Goal: Task Accomplishment & Management: Manage account settings

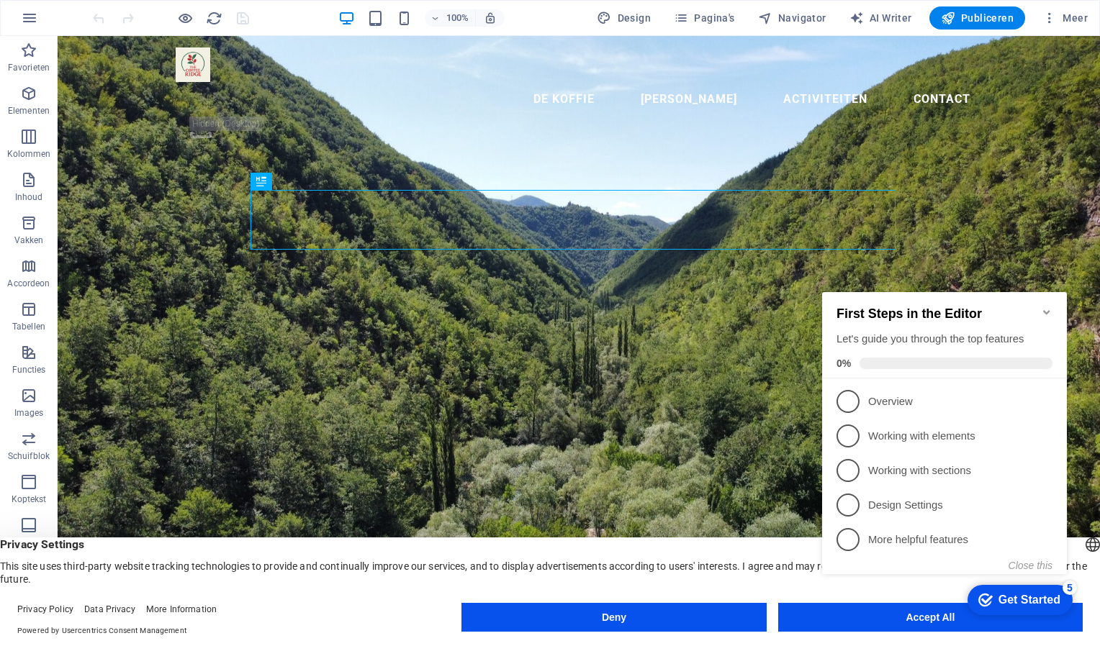
drag, startPoint x: 858, startPoint y: 610, endPoint x: 880, endPoint y: 620, distance: 24.5
click div "checkmark Get Started 5 First Steps in the Editor Let's guide you through the t…"
drag, startPoint x: 108, startPoint y: 334, endPoint x: 916, endPoint y: 623, distance: 858.0
drag, startPoint x: 973, startPoint y: 659, endPoint x: 746, endPoint y: 416, distance: 333.1
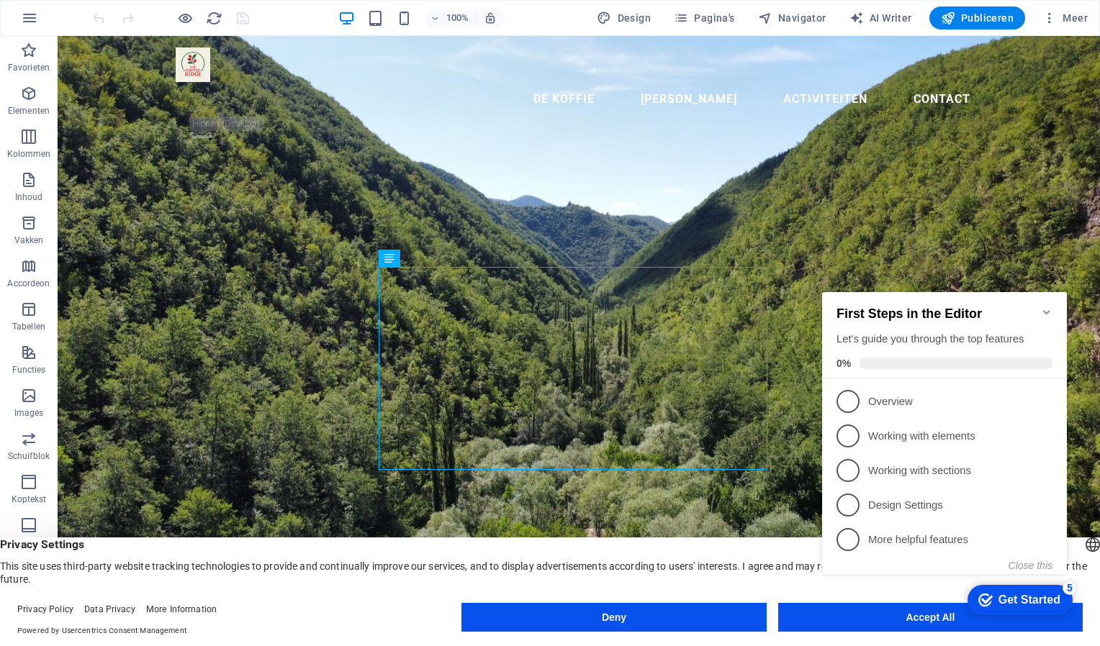
click at [1046, 307] on icon "Minimize checklist" at bounding box center [1047, 313] width 12 height 12
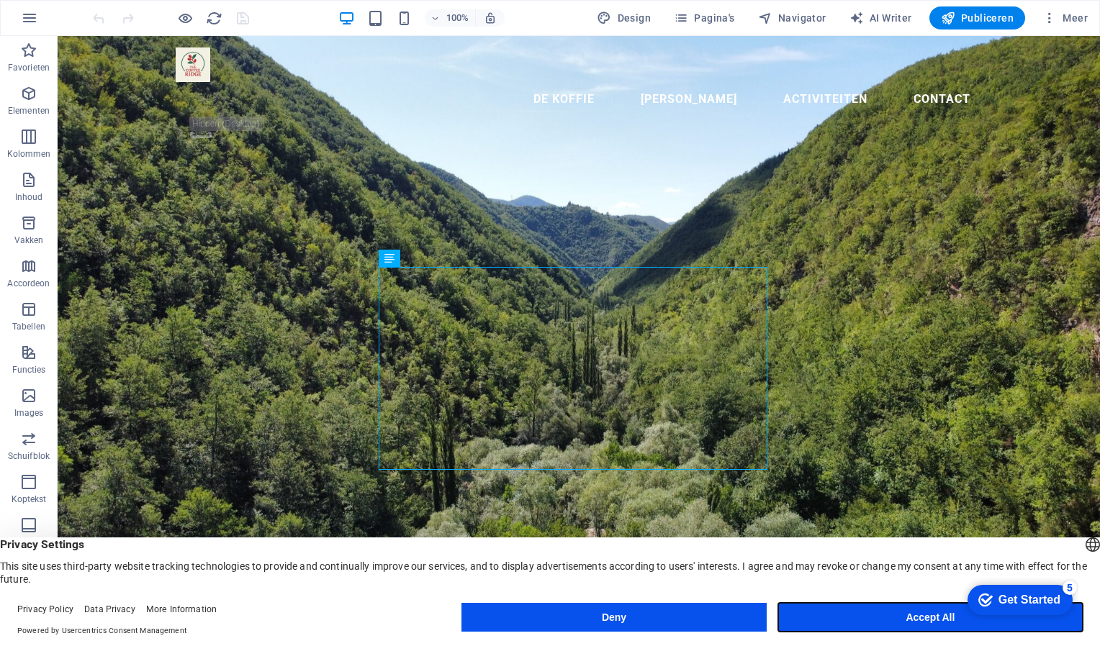
click at [924, 615] on button "Accept All" at bounding box center [930, 617] width 305 height 29
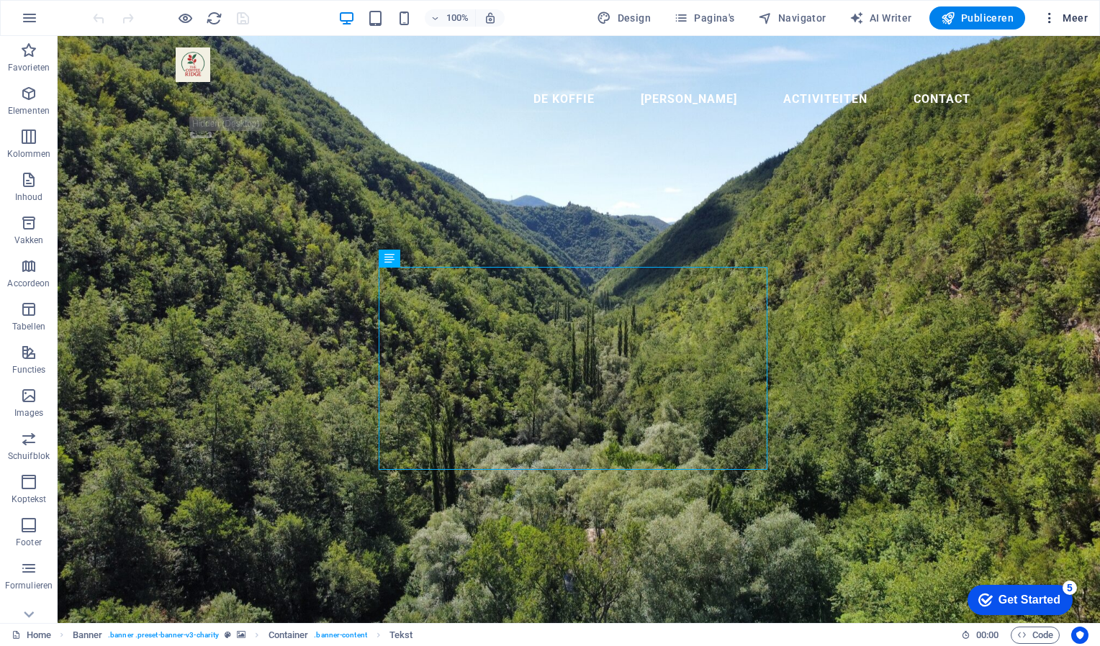
click at [1077, 17] on span "Meer" at bounding box center [1064, 18] width 45 height 14
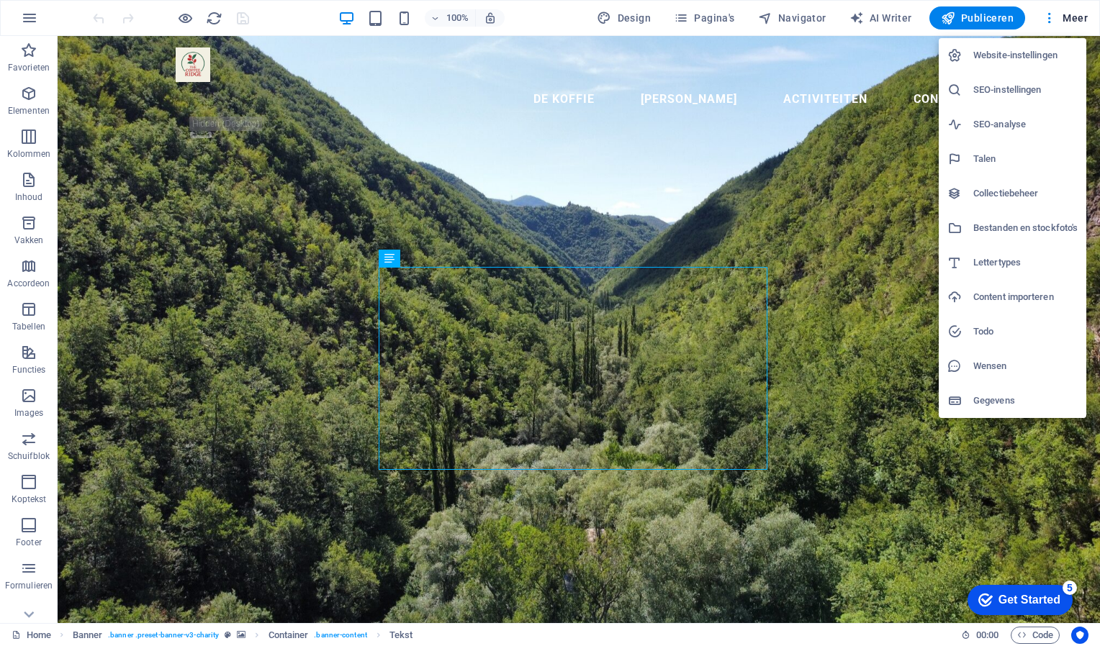
click at [1041, 57] on h6 "Website-instellingen" at bounding box center [1025, 55] width 104 height 17
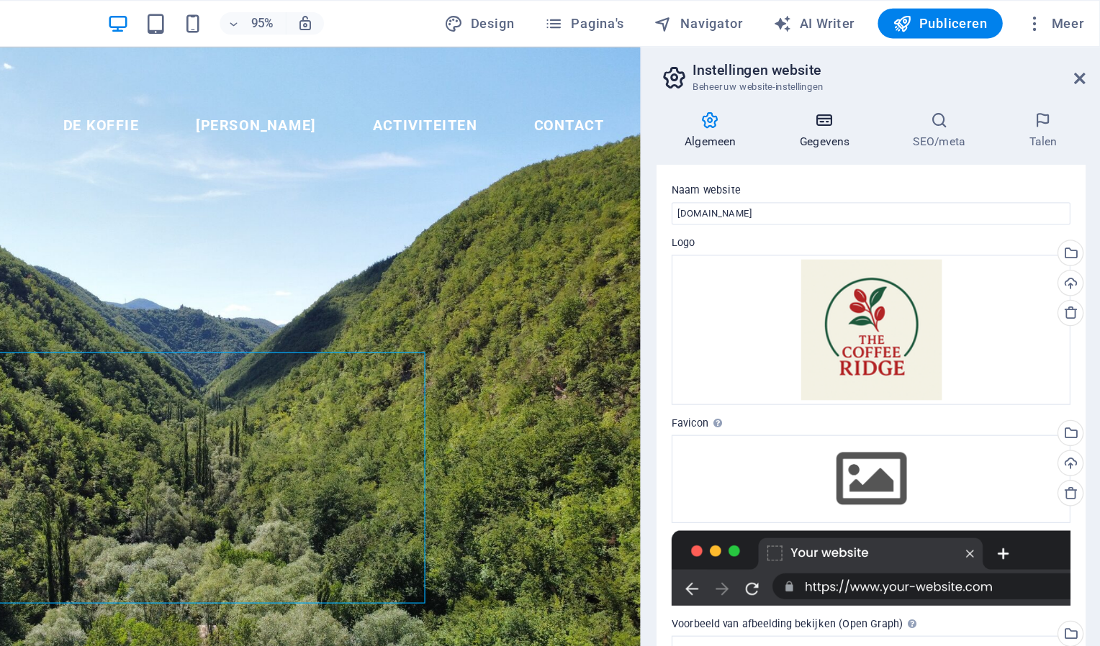
click at [889, 104] on h4 "Gegevens" at bounding box center [891, 100] width 87 height 30
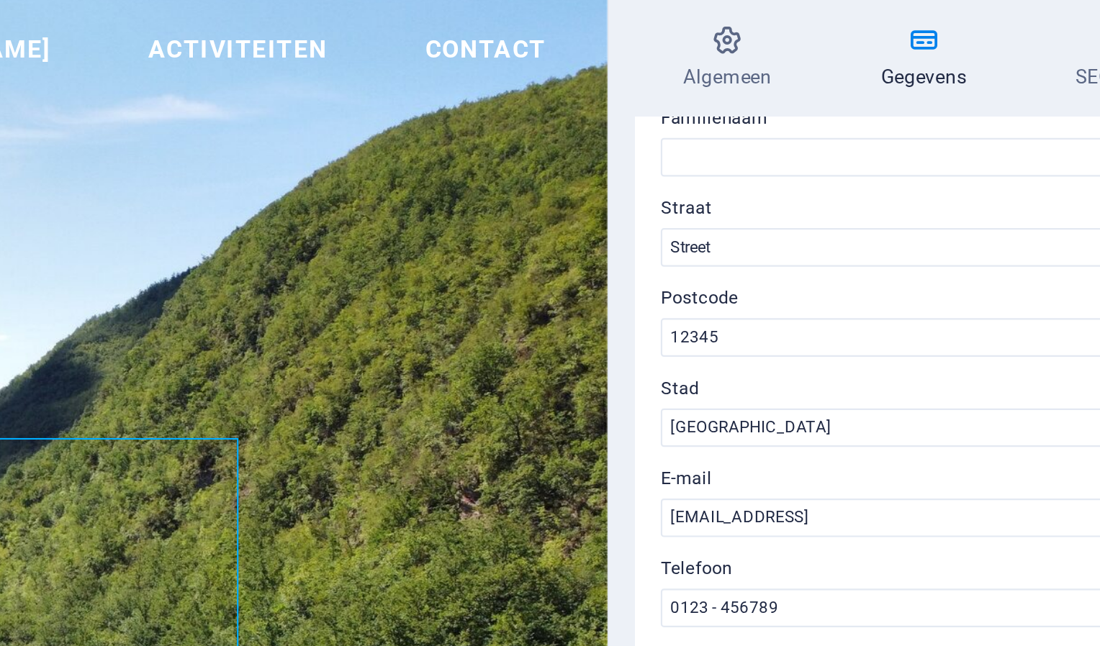
scroll to position [130, 0]
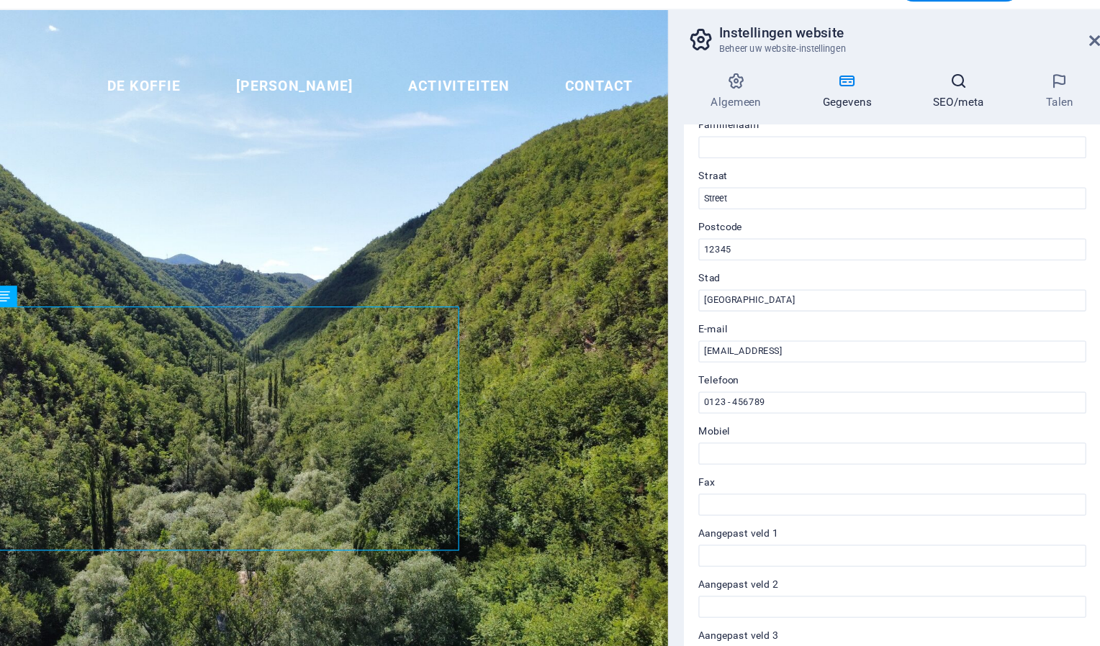
click at [983, 104] on h4 "SEO/meta" at bounding box center [979, 100] width 89 height 30
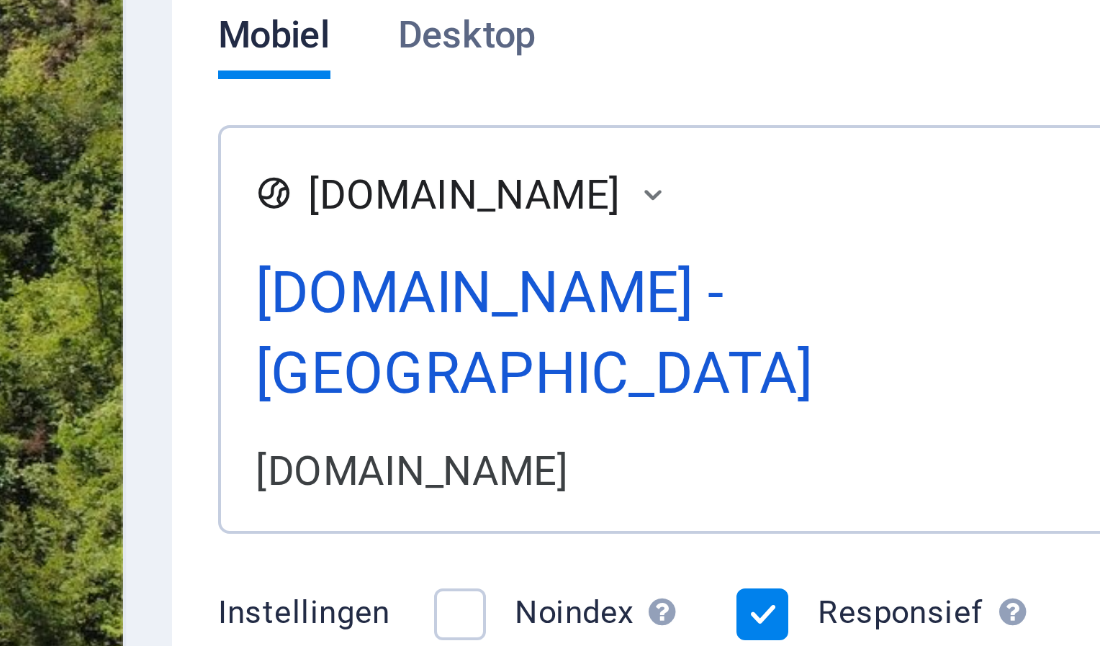
scroll to position [0, 0]
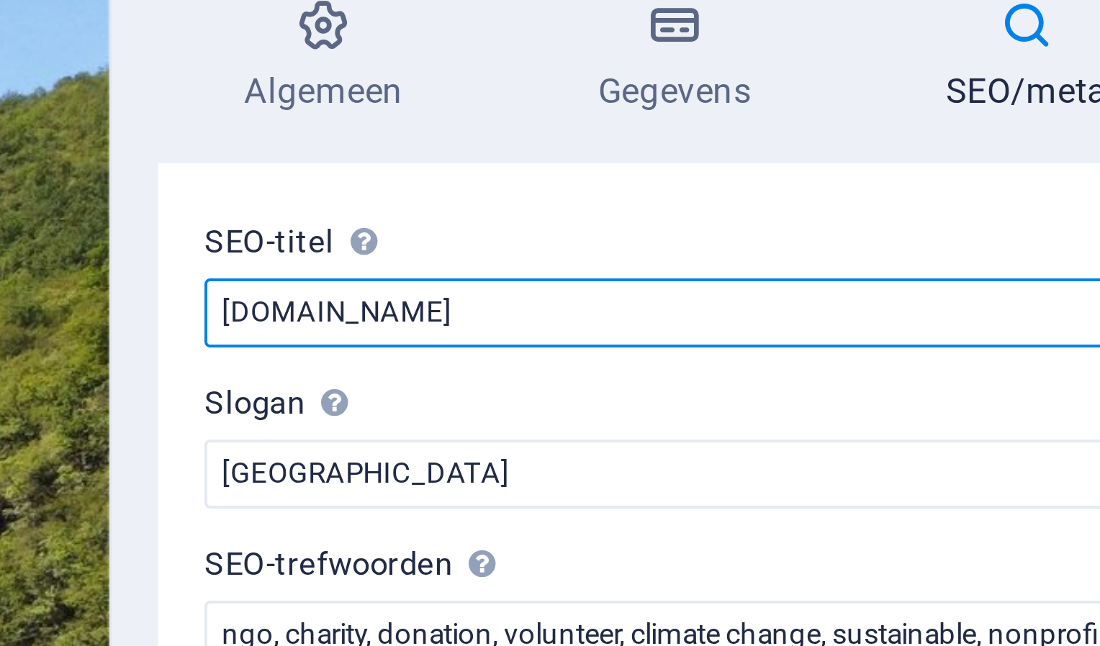
drag, startPoint x: 850, startPoint y: 164, endPoint x: 776, endPoint y: 166, distance: 74.2
click at [776, 166] on input "[DOMAIN_NAME]" at bounding box center [924, 163] width 306 height 17
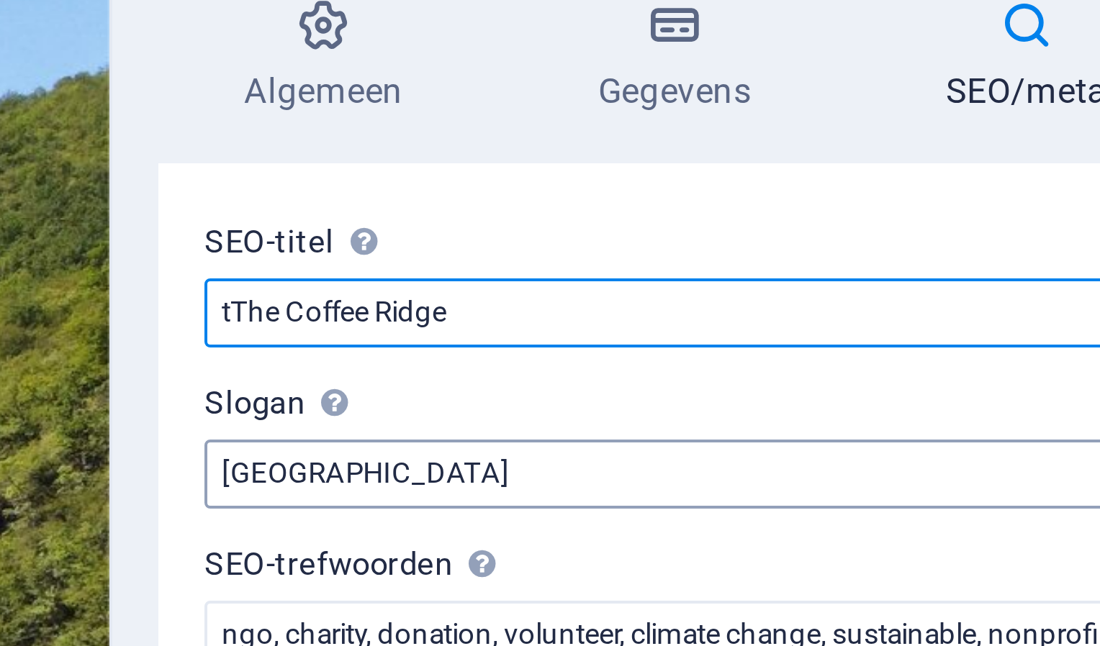
type input "tThe Coffee Ridge"
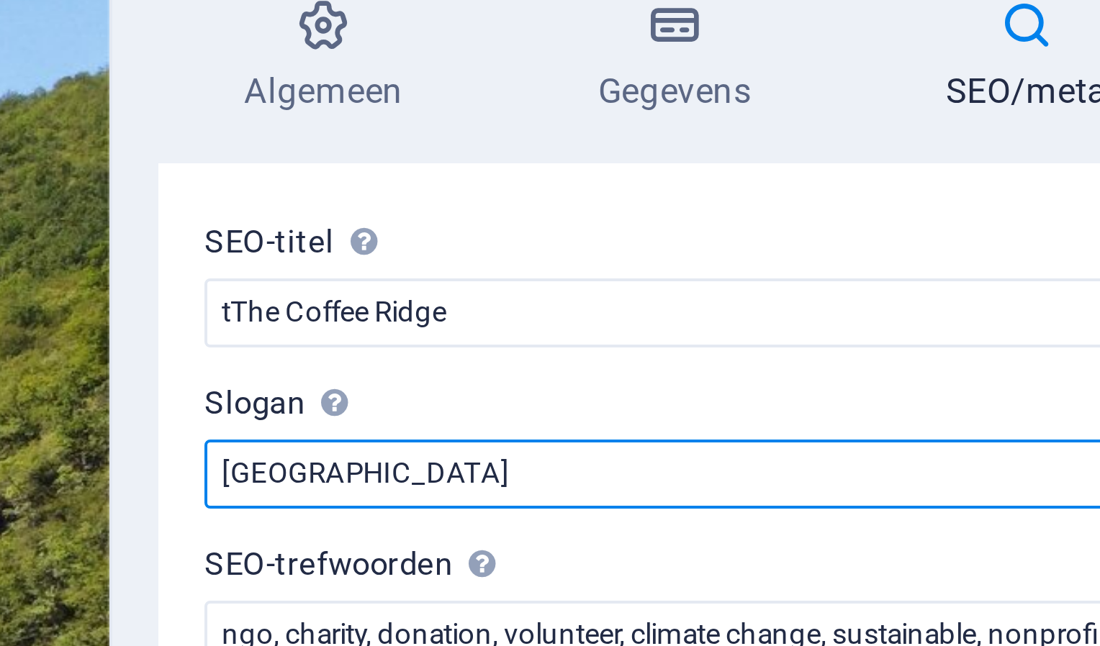
drag, startPoint x: 803, startPoint y: 207, endPoint x: 752, endPoint y: 213, distance: 50.8
click at [752, 213] on div "Algemeen Gegevens SEO/meta Talen Naam website [DOMAIN_NAME] Logo Sleep bestande…" at bounding box center [924, 348] width 352 height 550
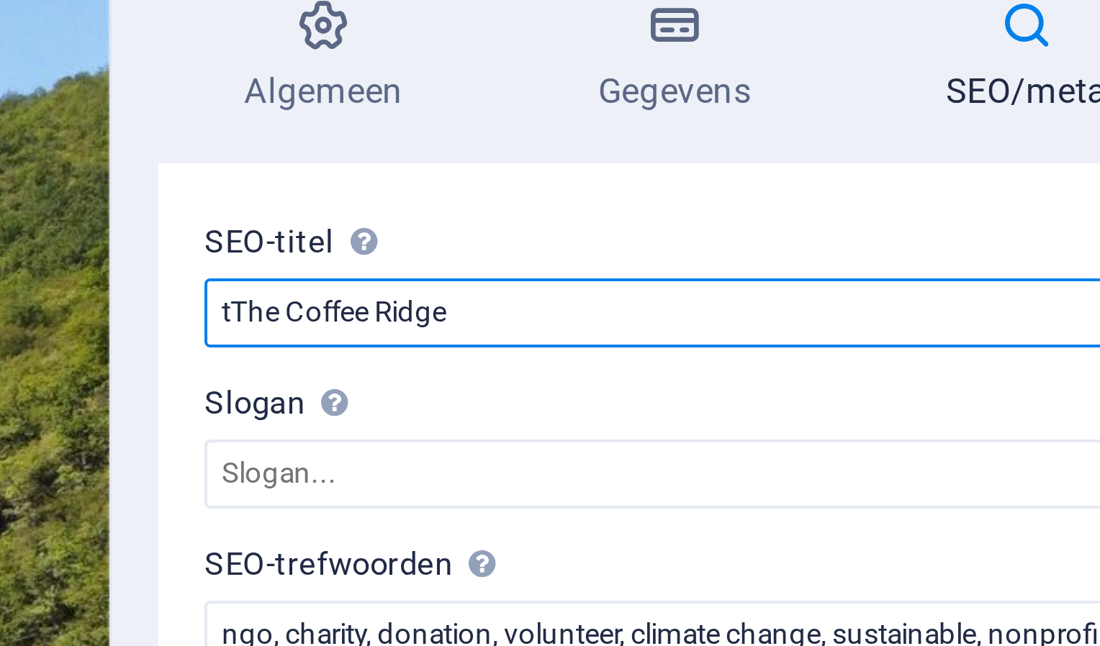
drag, startPoint x: 777, startPoint y: 163, endPoint x: 757, endPoint y: 164, distance: 20.2
click at [757, 164] on div "Algemeen Gegevens SEO/meta Talen Naam website [DOMAIN_NAME] Logo Sleep bestande…" at bounding box center [924, 348] width 352 height 550
click at [857, 166] on input "The Coffee Ridge" at bounding box center [924, 163] width 306 height 17
type input "The Coffee Ridge"
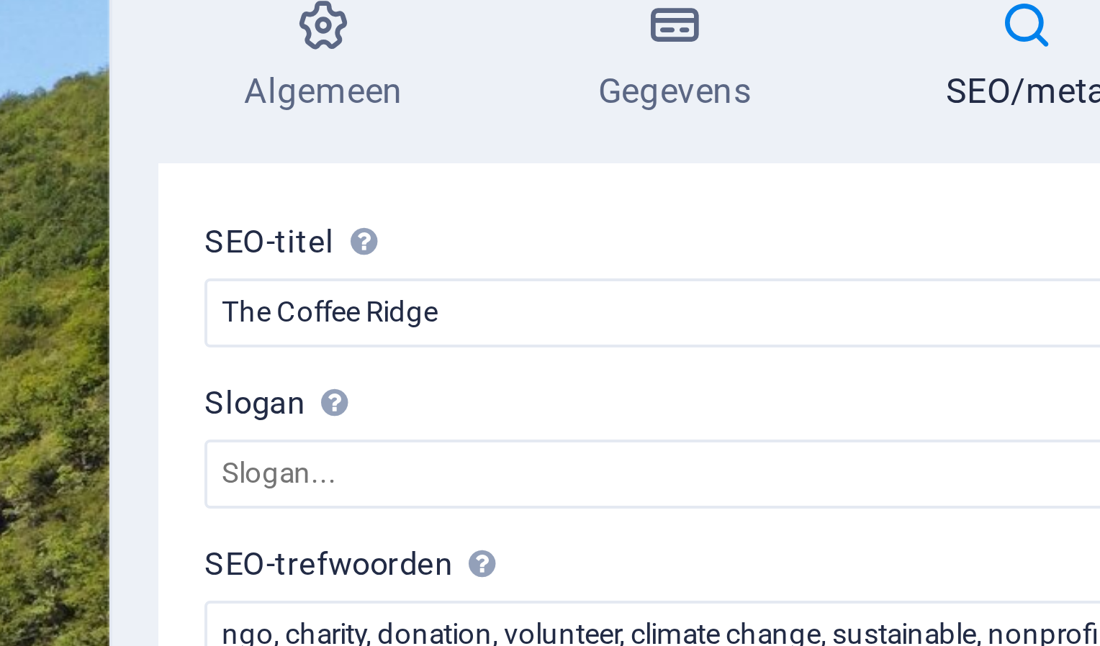
click at [842, 194] on label "Slogan De slogan van uw website. AI" at bounding box center [924, 187] width 306 height 17
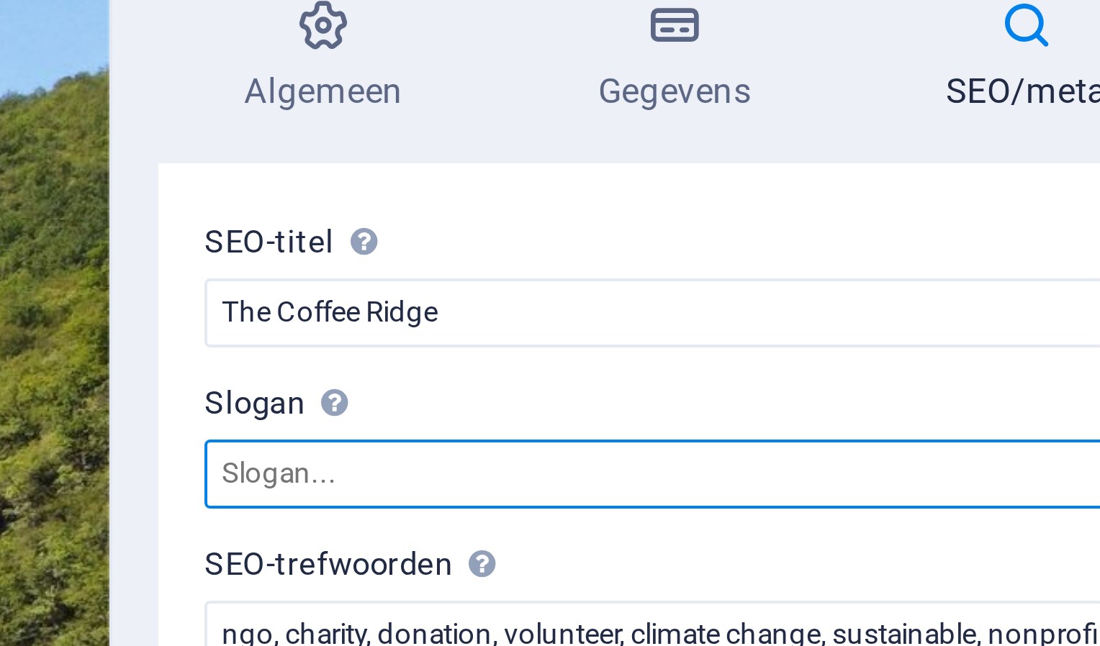
click at [842, 196] on input "Slogan De slogan van uw website. AI" at bounding box center [924, 204] width 306 height 17
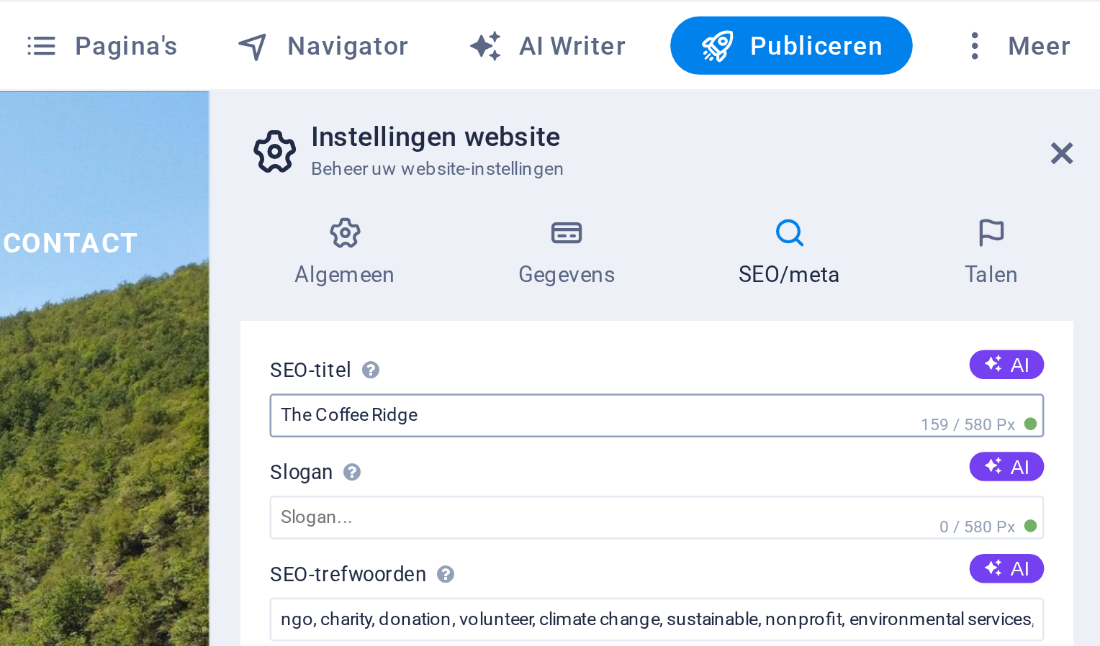
drag, startPoint x: 769, startPoint y: 144, endPoint x: 795, endPoint y: 161, distance: 31.1
click at [795, 161] on div "SEO-titel De titel van uw website - kies een titel die opvalt in de zoekresulta…" at bounding box center [923, 369] width 329 height 485
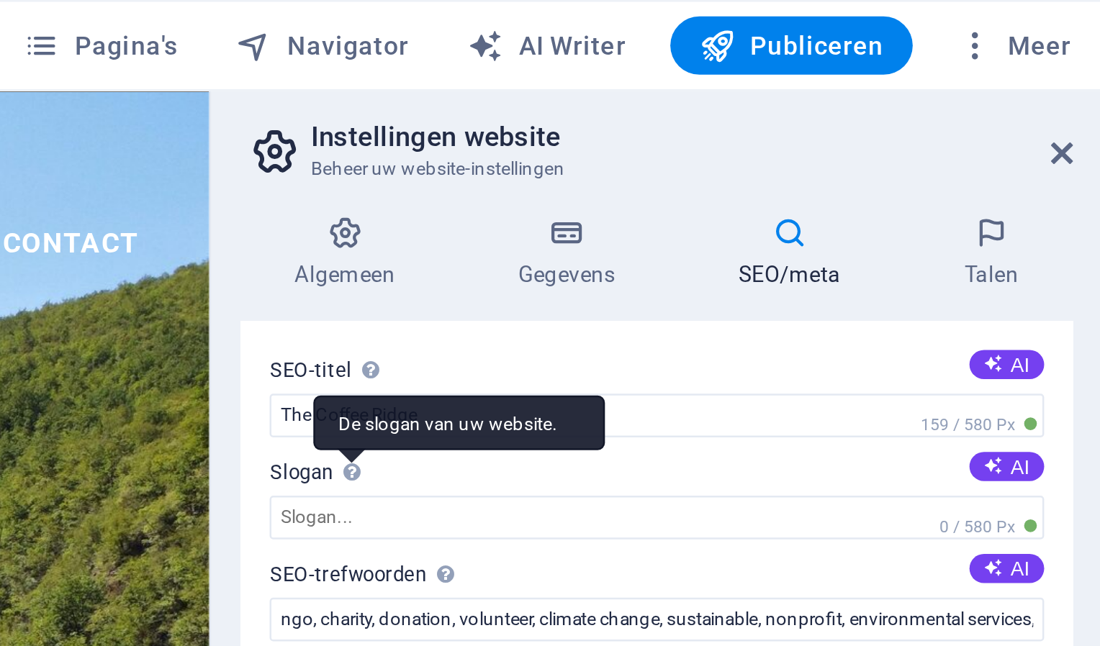
drag, startPoint x: 770, startPoint y: 132, endPoint x: 801, endPoint y: 192, distance: 67.6
click at [801, 192] on div "SEO-titel De titel van uw website - kies een titel die opvalt in de zoekresulta…" at bounding box center [923, 369] width 329 height 485
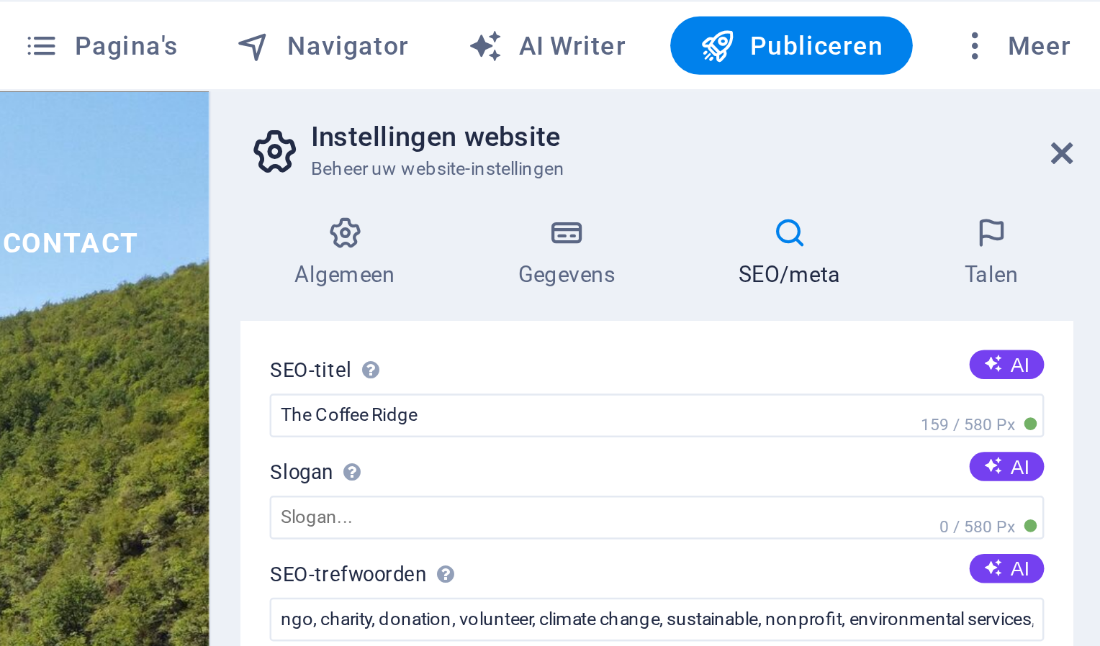
click at [878, 136] on div "SEO-titel De titel van uw website - kies een titel die opvalt in de zoekresulta…" at bounding box center [923, 369] width 329 height 485
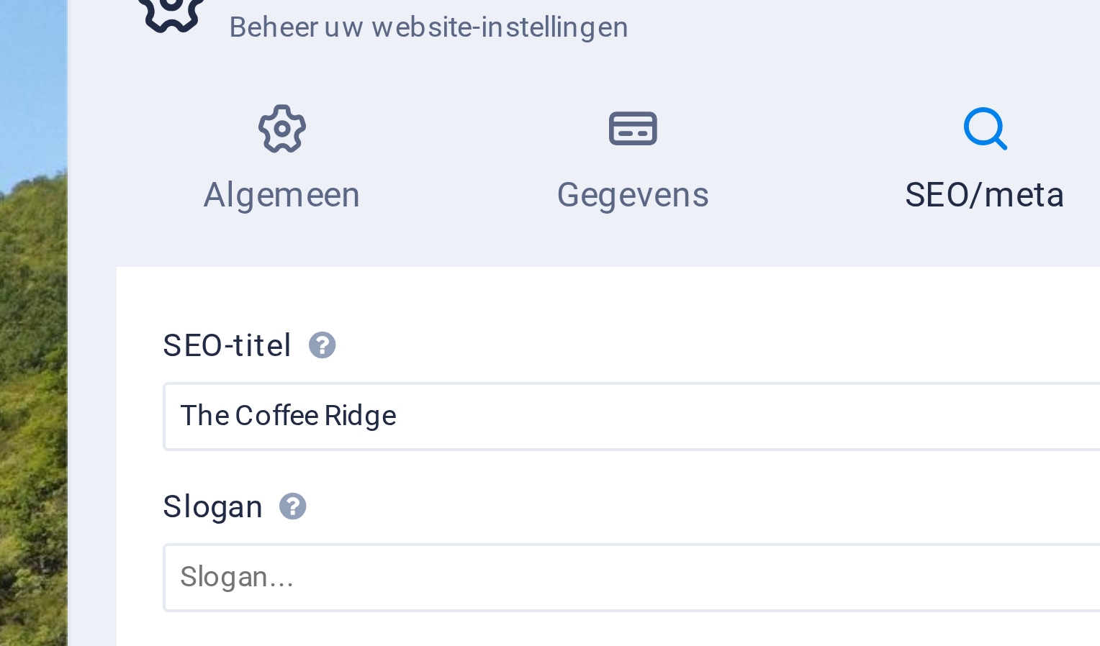
click at [787, 143] on label "SEO-titel De titel van uw website - kies een titel die opvalt in de zoekresulta…" at bounding box center [924, 146] width 306 height 17
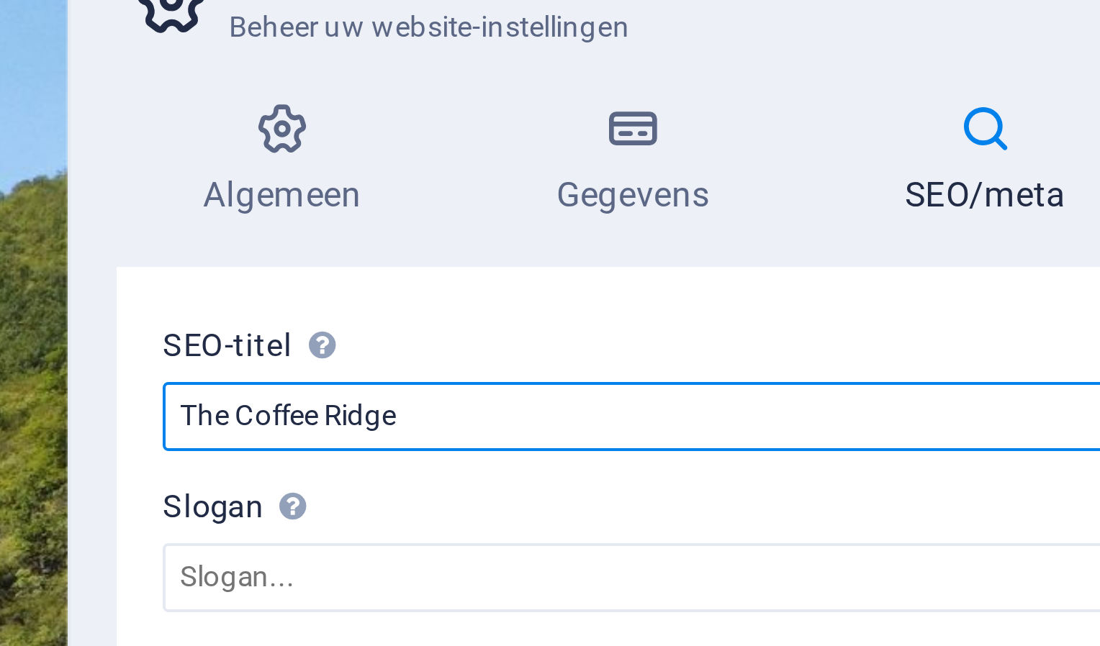
click at [787, 155] on input "The Coffee Ridge" at bounding box center [924, 163] width 306 height 17
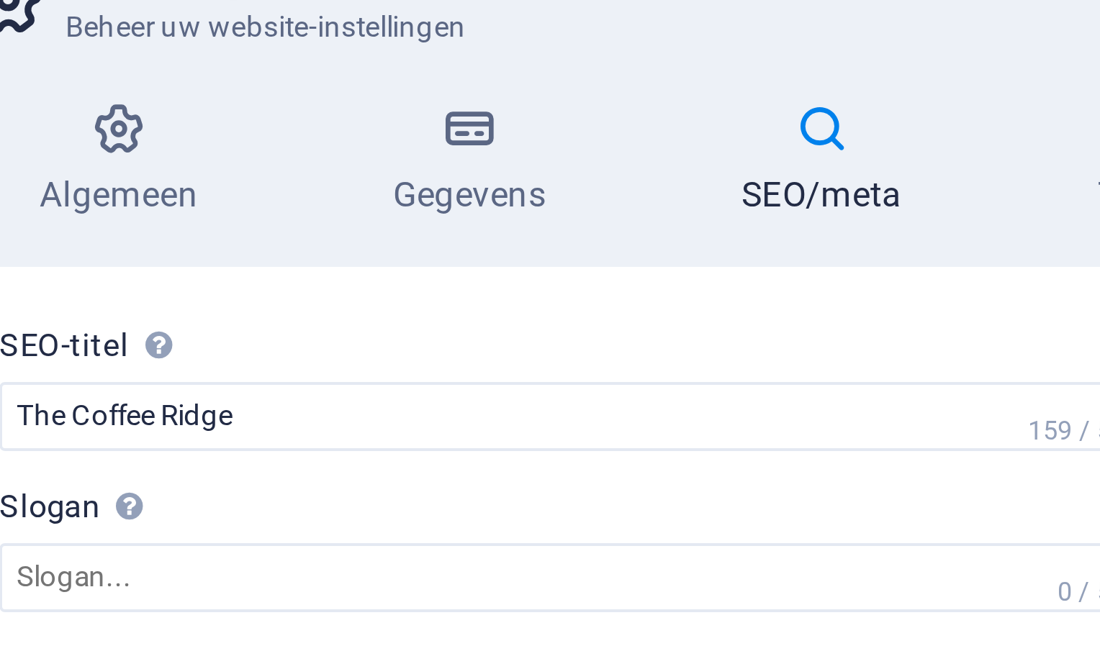
click at [828, 143] on label "SEO-titel De titel van uw website - kies een titel die opvalt in de zoekresulta…" at bounding box center [924, 146] width 306 height 17
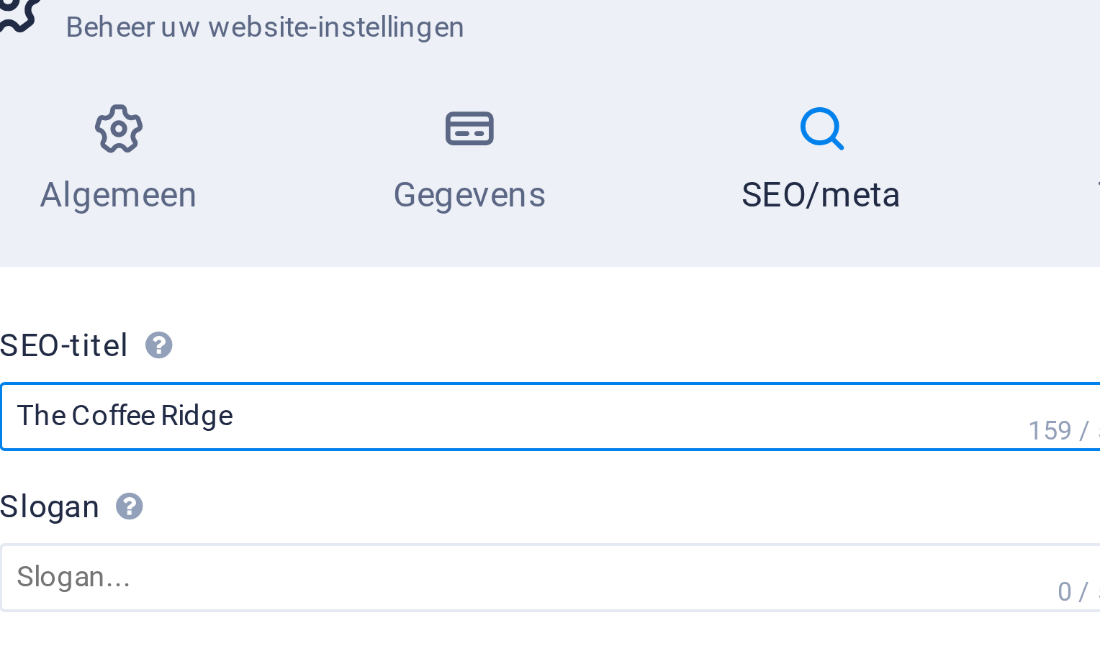
click at [828, 155] on input "The Coffee Ridge" at bounding box center [924, 163] width 306 height 17
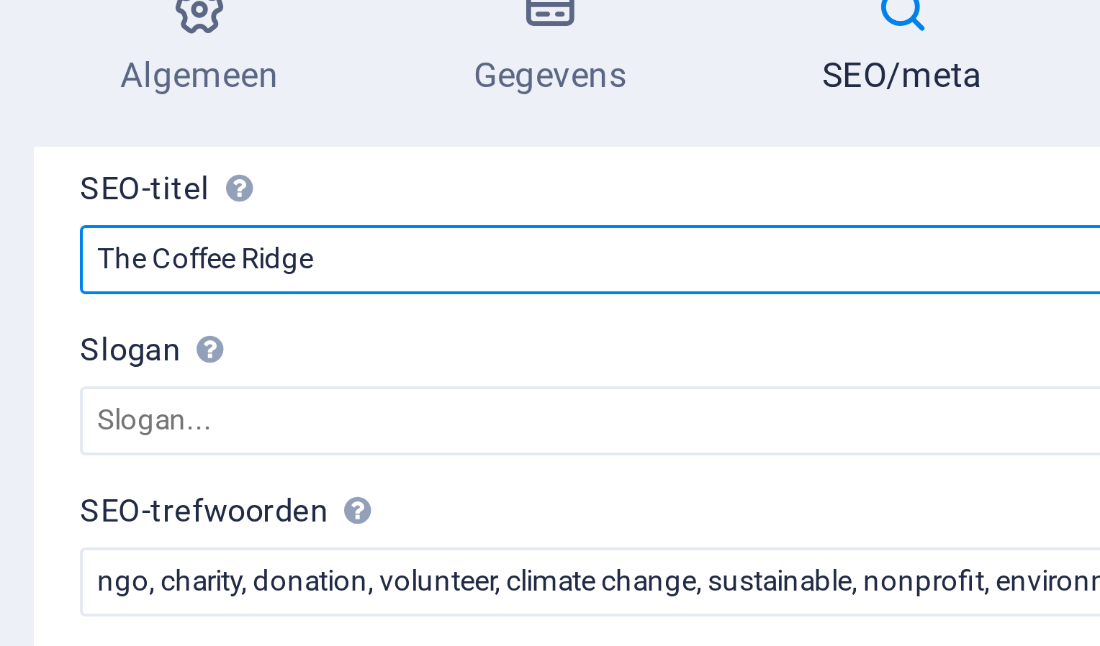
scroll to position [9, 0]
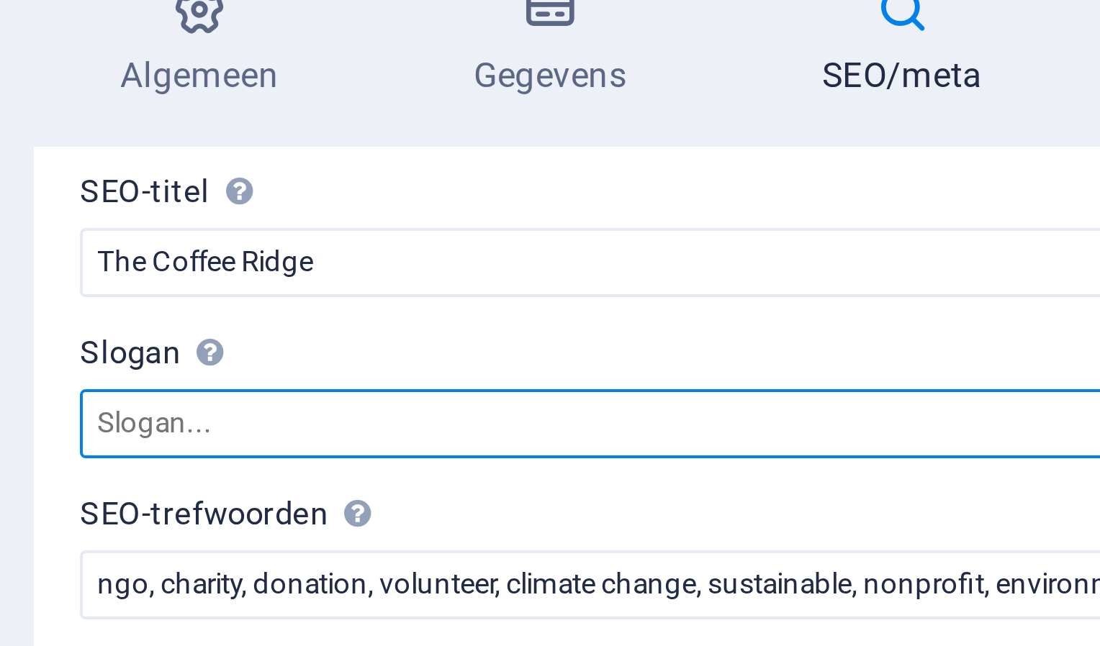
click at [838, 196] on input "Slogan De slogan van uw website. AI" at bounding box center [924, 195] width 306 height 17
paste input ""Waar koffie, gemeenschap en geschiedenis elkaar ontmoeten.""
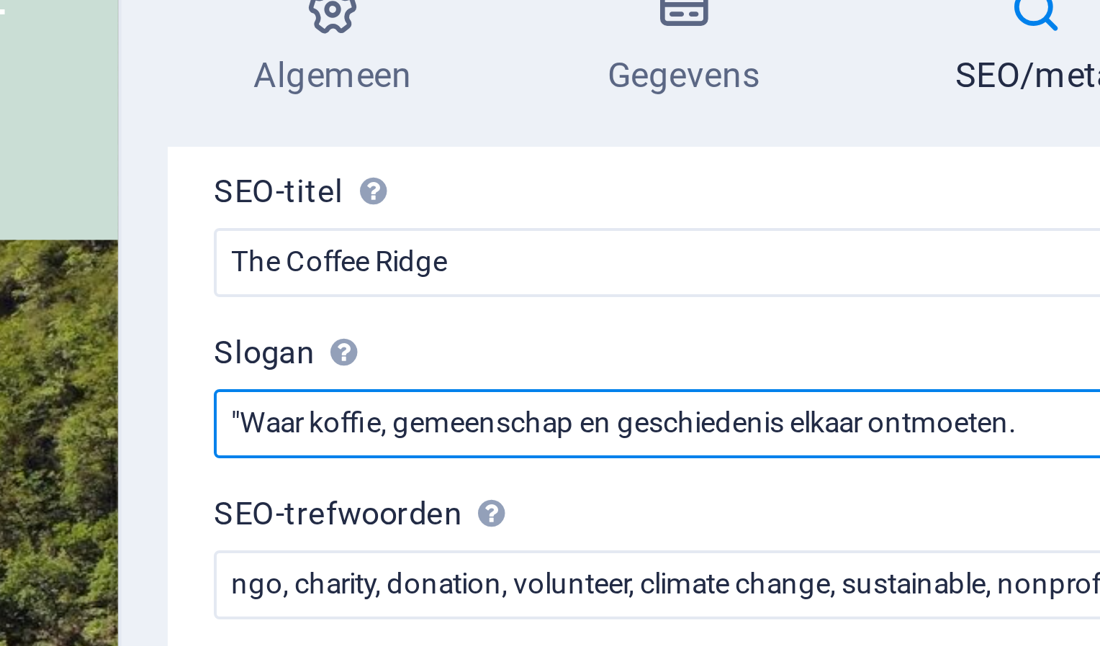
drag, startPoint x: -1862, startPoint y: -22, endPoint x: -1890, endPoint y: -22, distance: 27.4
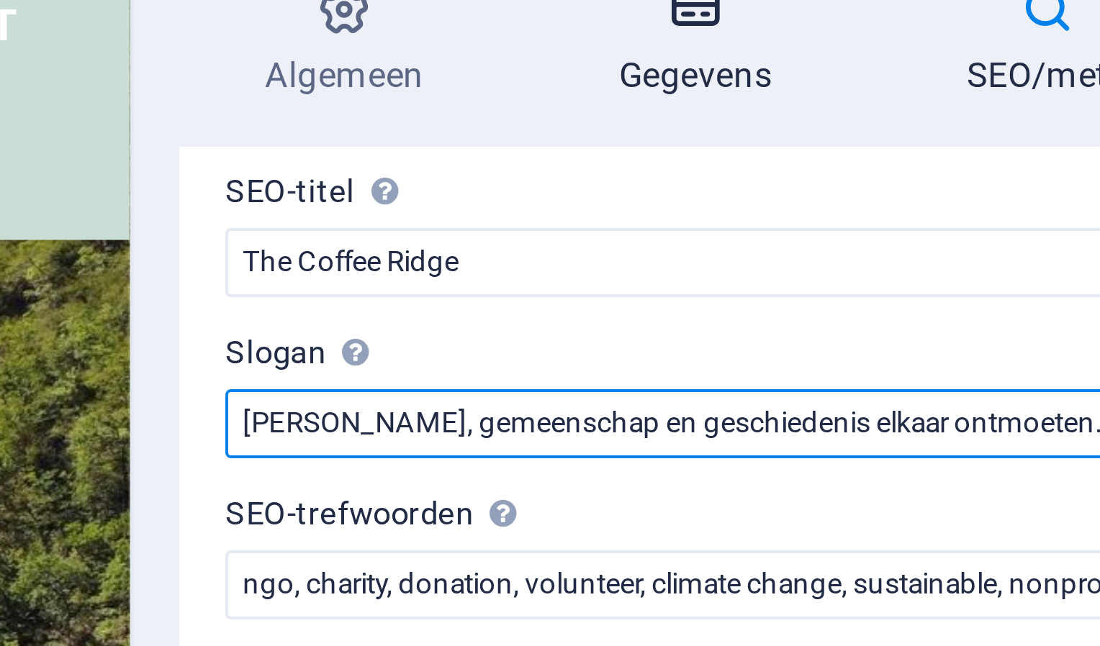
type input "[PERSON_NAME], gemeenschap en geschiedenis elkaar ontmoeten."
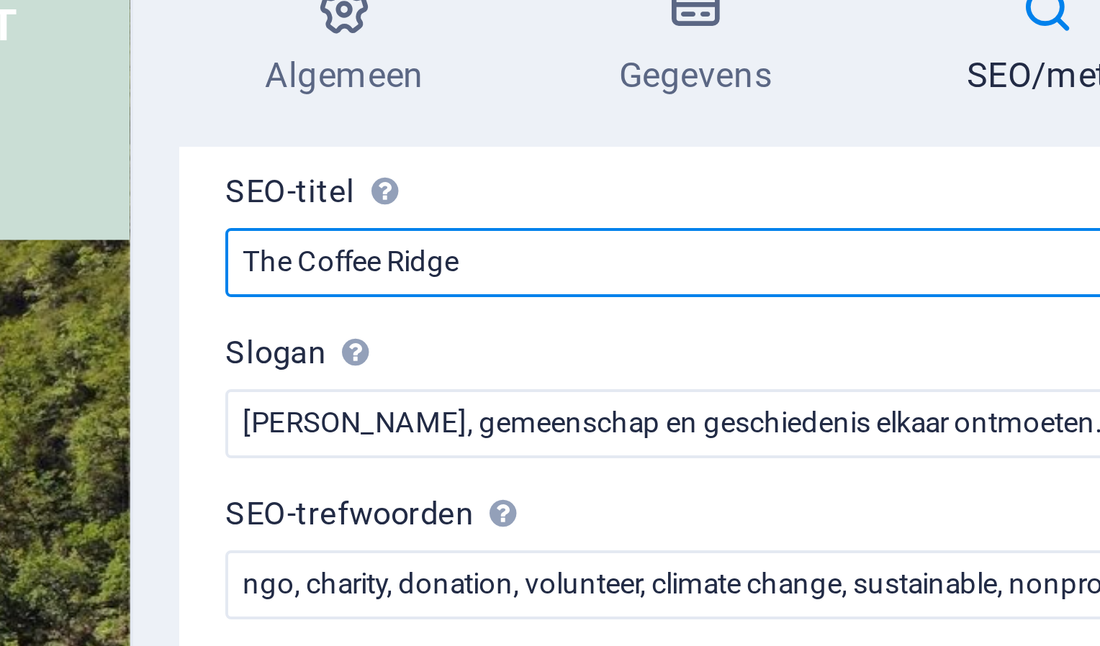
click at [865, 157] on input "The Coffee Ridge" at bounding box center [924, 155] width 306 height 17
paste input "– Authentieke Zuid-Sumatraanse koffietraditie in [GEOGRAPHIC_DATA]"
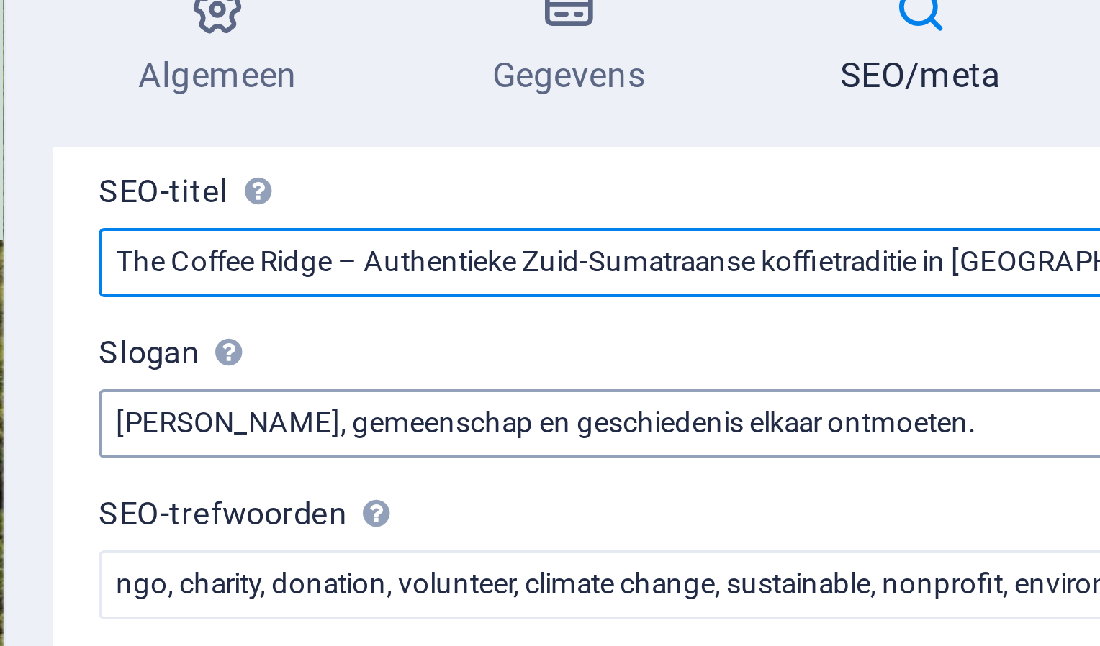
type input "The Coffee Ridge – Authentieke Zuid-Sumatraanse koffietraditie in [GEOGRAPHIC_D…"
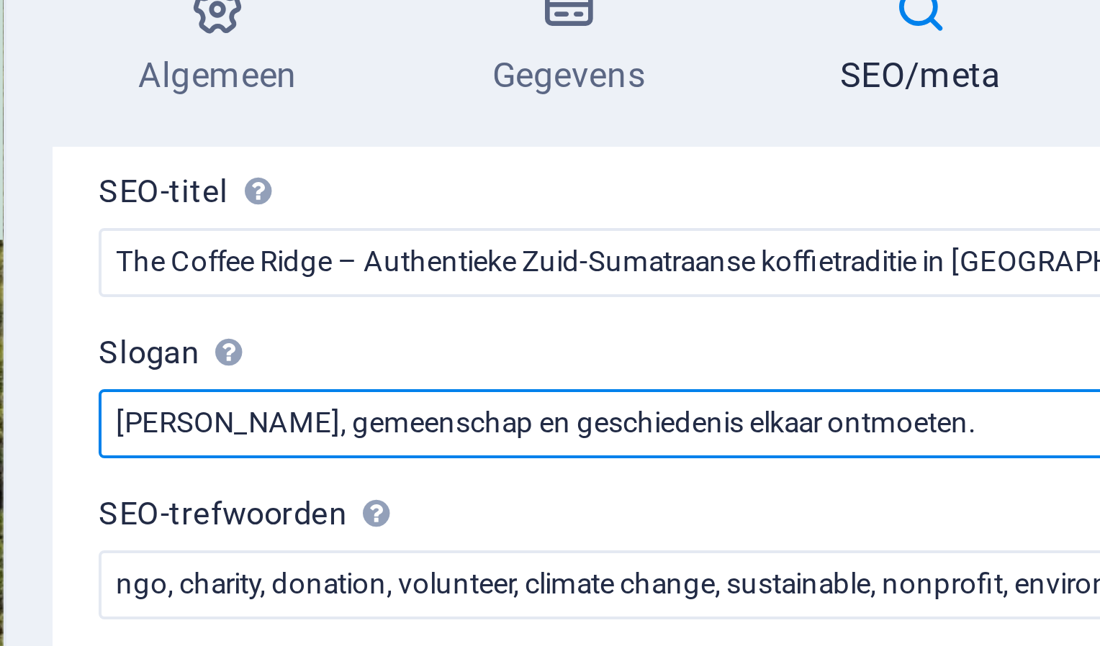
click at [883, 195] on input "[PERSON_NAME], gemeenschap en geschiedenis elkaar ontmoeten." at bounding box center [924, 195] width 306 height 17
paste input "traditie en gemeenschappelijkheid samenkomen"
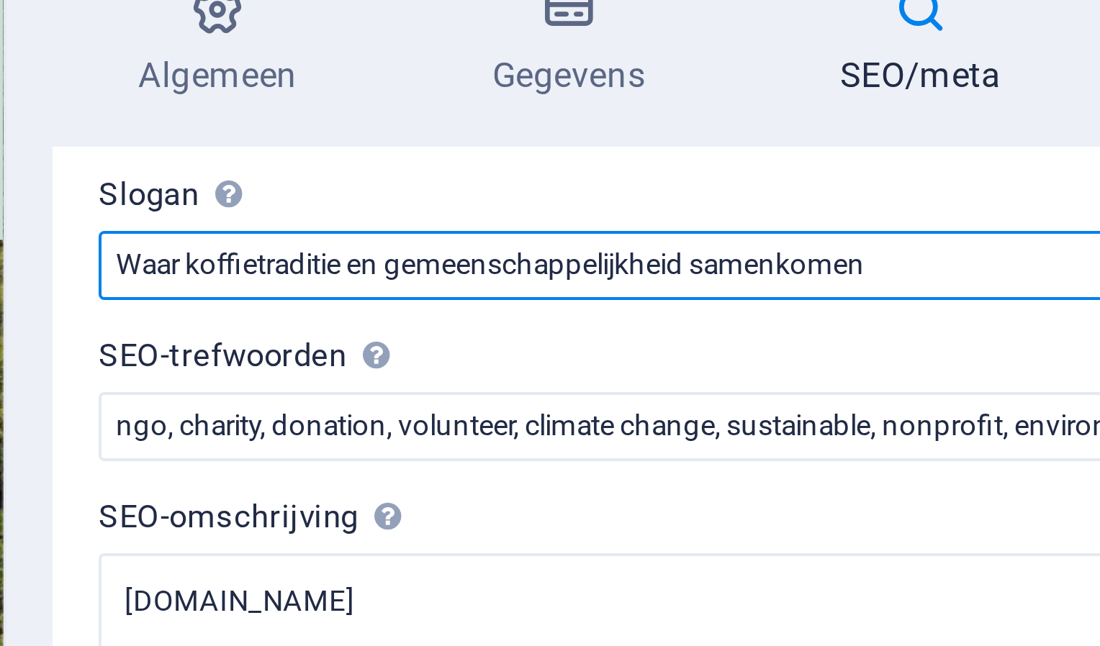
scroll to position [49, 0]
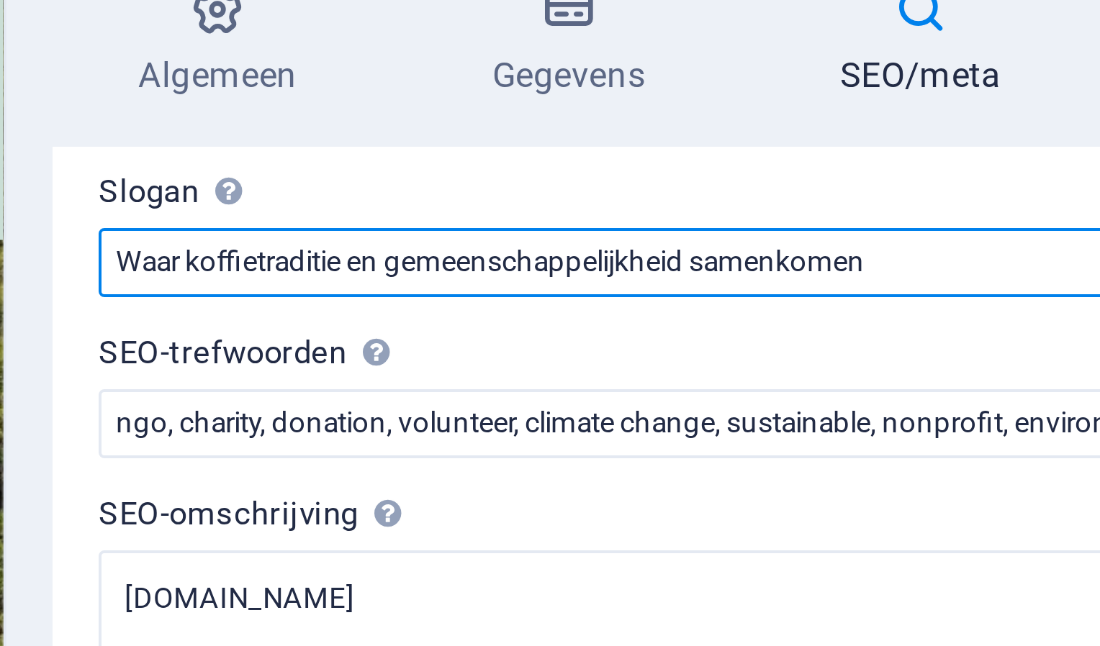
type input "Waar koffietraditie en gemeenschappelijkheid samenkomen"
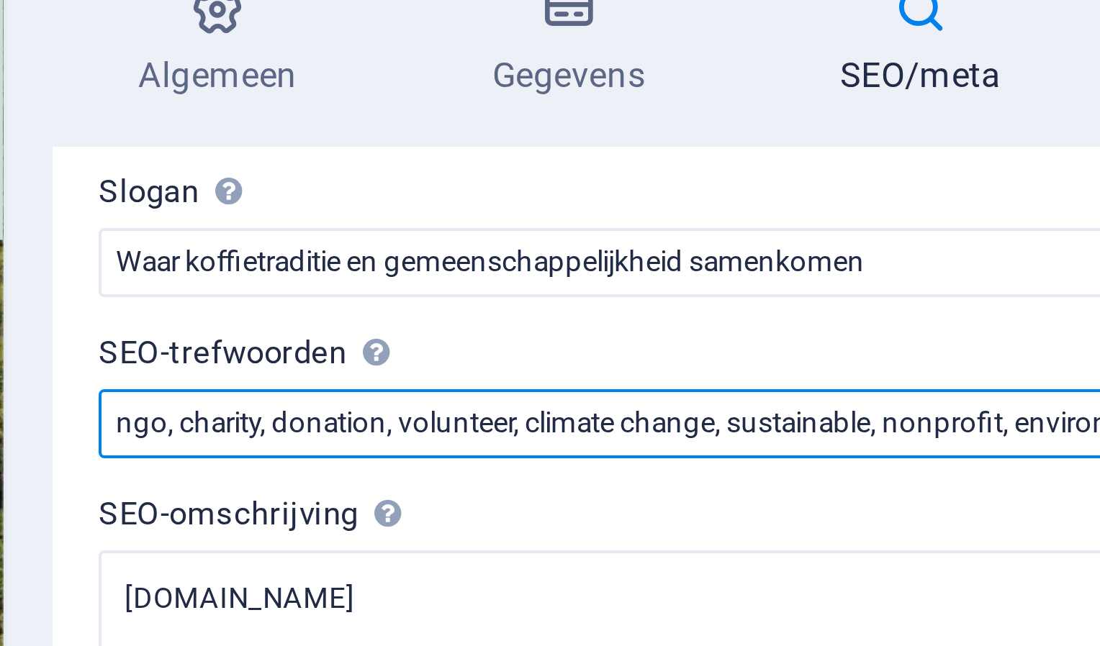
click at [836, 198] on input "ngo, charity, donation, volunteer, climate change, sustainable, nonprofit, envi…" at bounding box center [924, 195] width 306 height 17
paste input "Zuid-Sumatraanse koffie, specialty koffie, Indonesische koffie, kleinschalige k…"
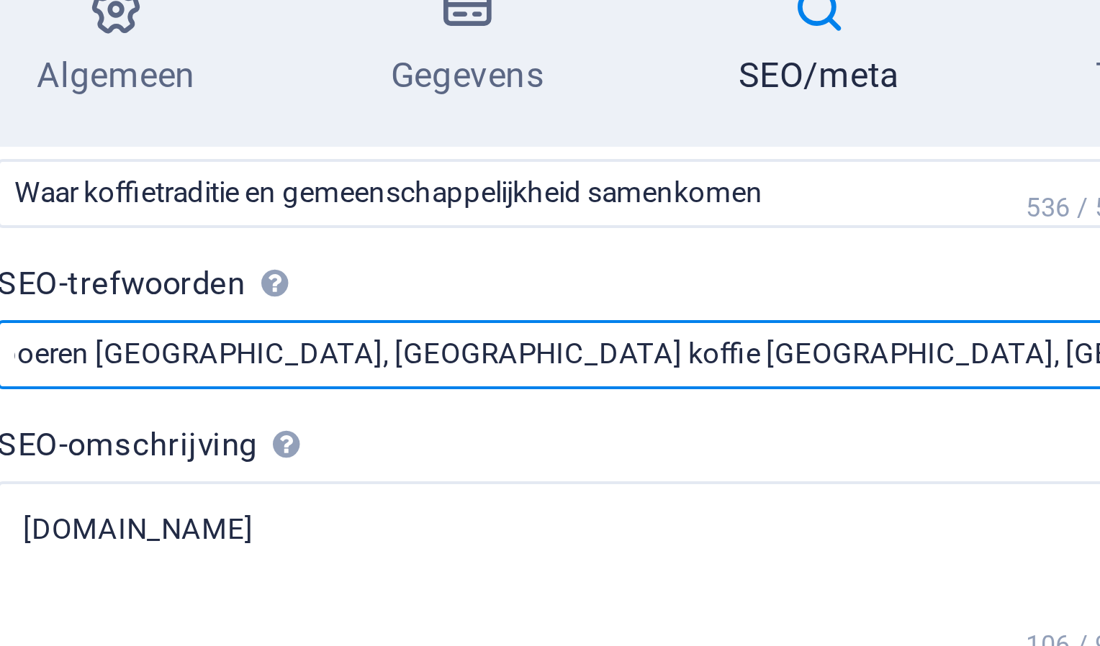
scroll to position [94, 0]
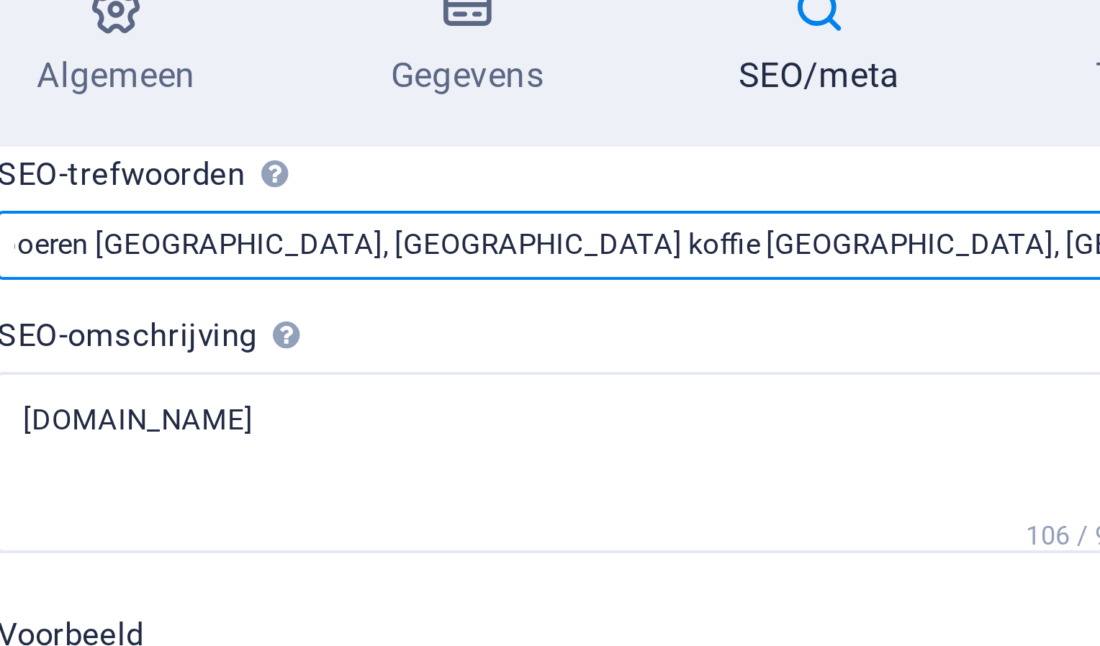
type input "Zuid-Sumatraanse koffie, specialty koffie, Indonesische koffie, kleinschalige k…"
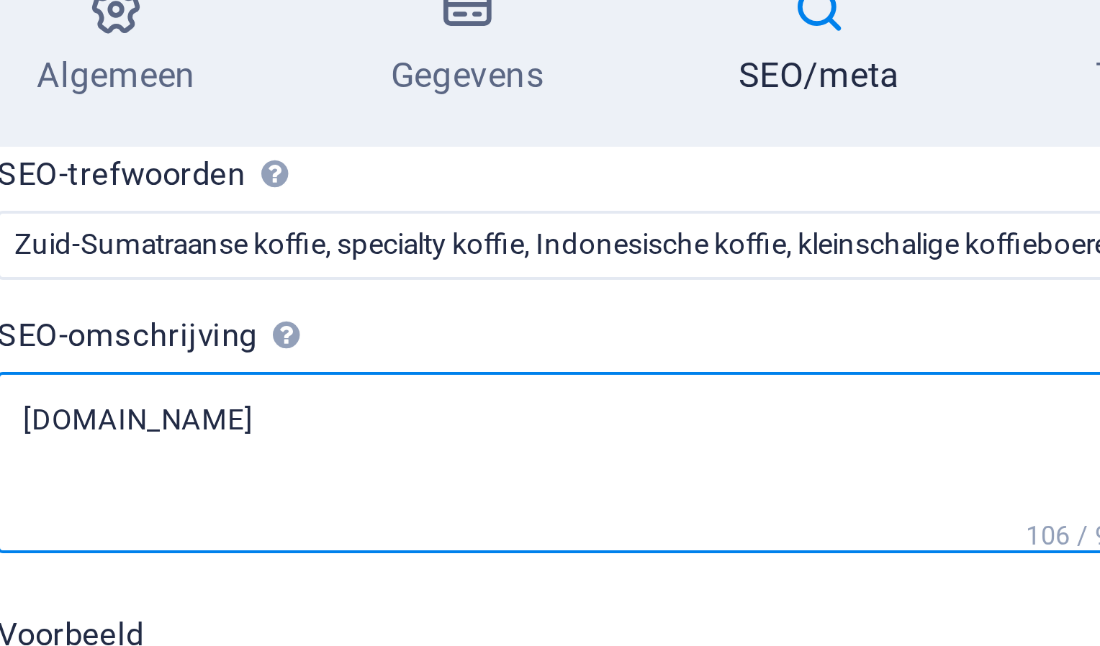
click at [884, 201] on textarea "[DOMAIN_NAME]" at bounding box center [924, 205] width 306 height 45
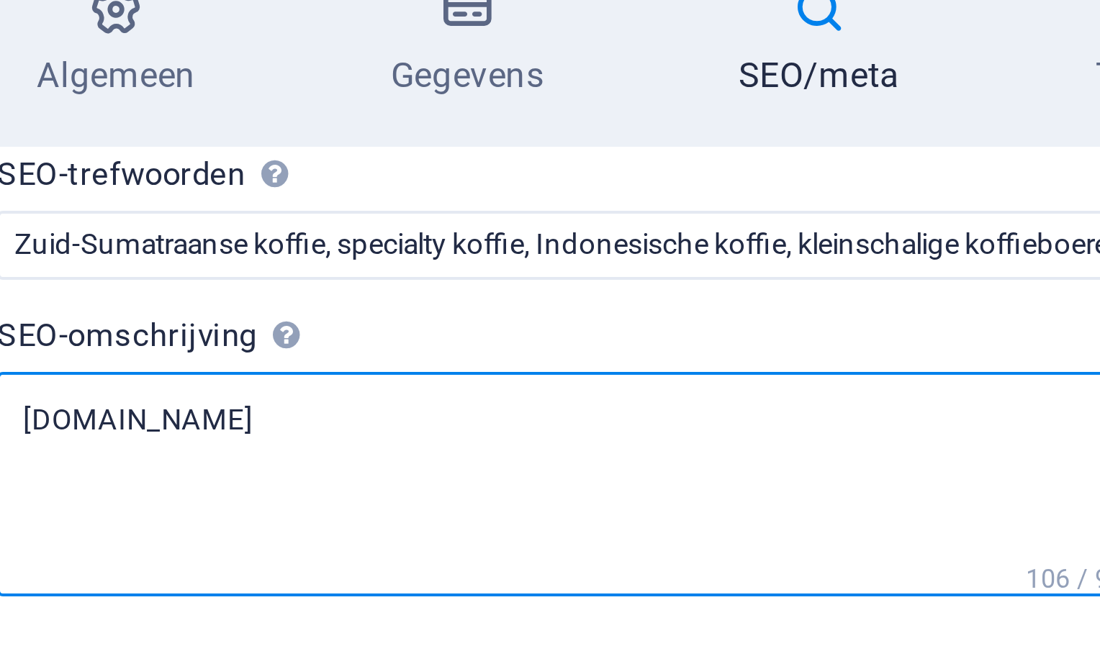
click at [884, 201] on textarea "[DOMAIN_NAME]" at bounding box center [924, 211] width 306 height 56
paste textarea "Ontdek The Coffee Ridge: verbind Zuid-Sumatraanse koffietraditie met Nederlands…"
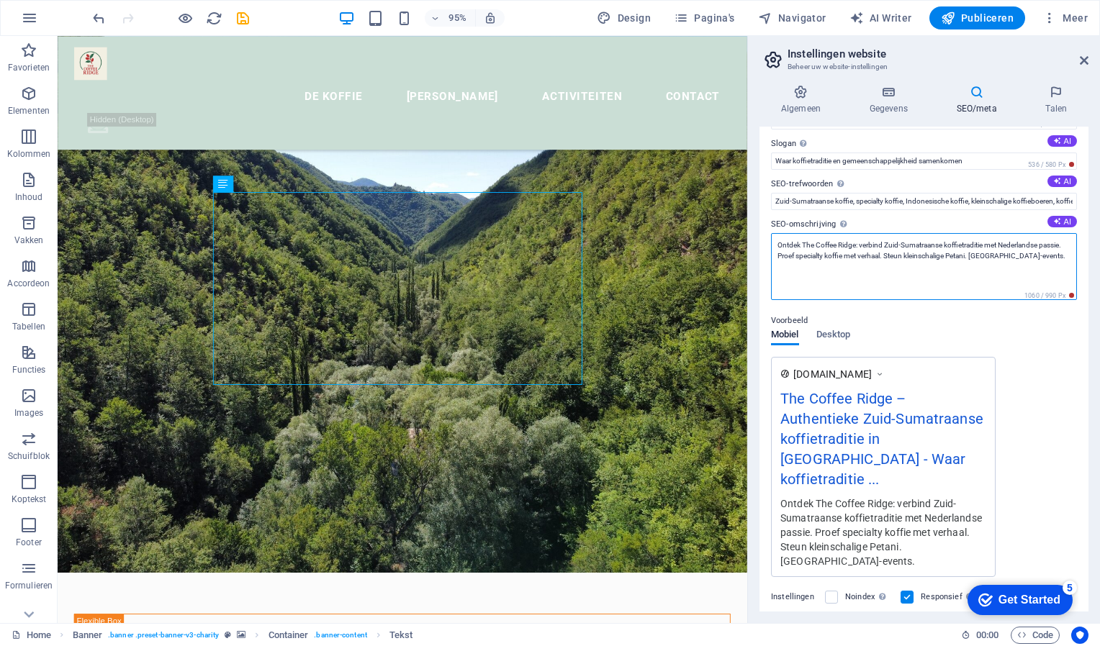
scroll to position [45, 0]
type textarea "Ontdek The Coffee Ridge: verbind Zuid-Sumatraanse koffietraditie met Nederlands…"
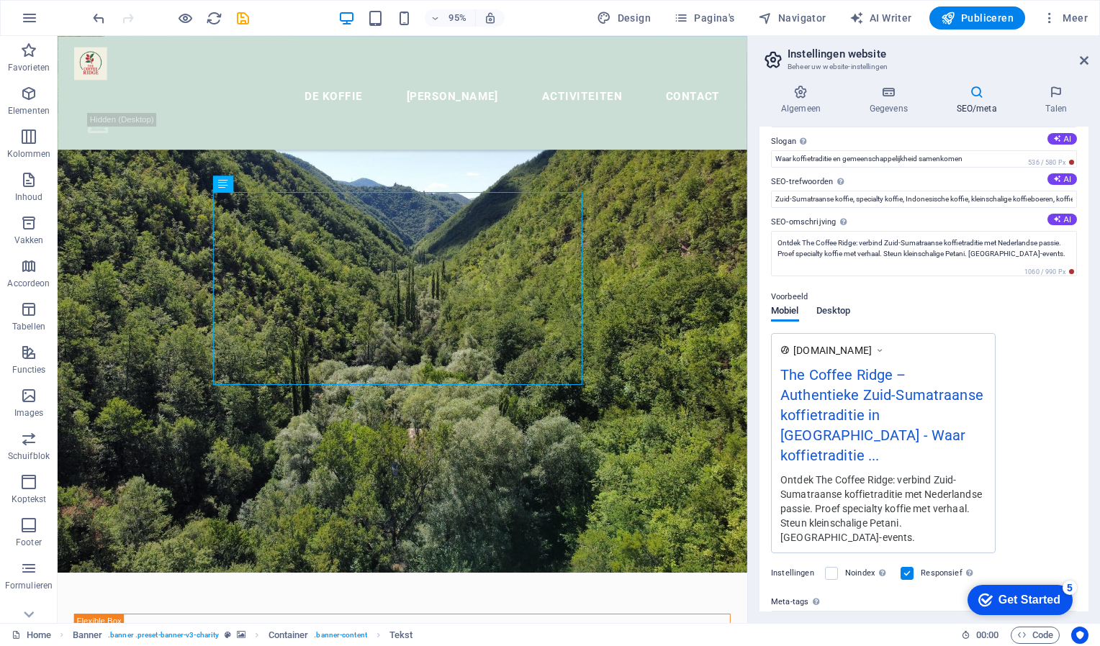
click at [844, 329] on div "Mobiel Desktop" at bounding box center [810, 319] width 79 height 27
click at [844, 310] on span "Desktop" at bounding box center [833, 312] width 35 height 20
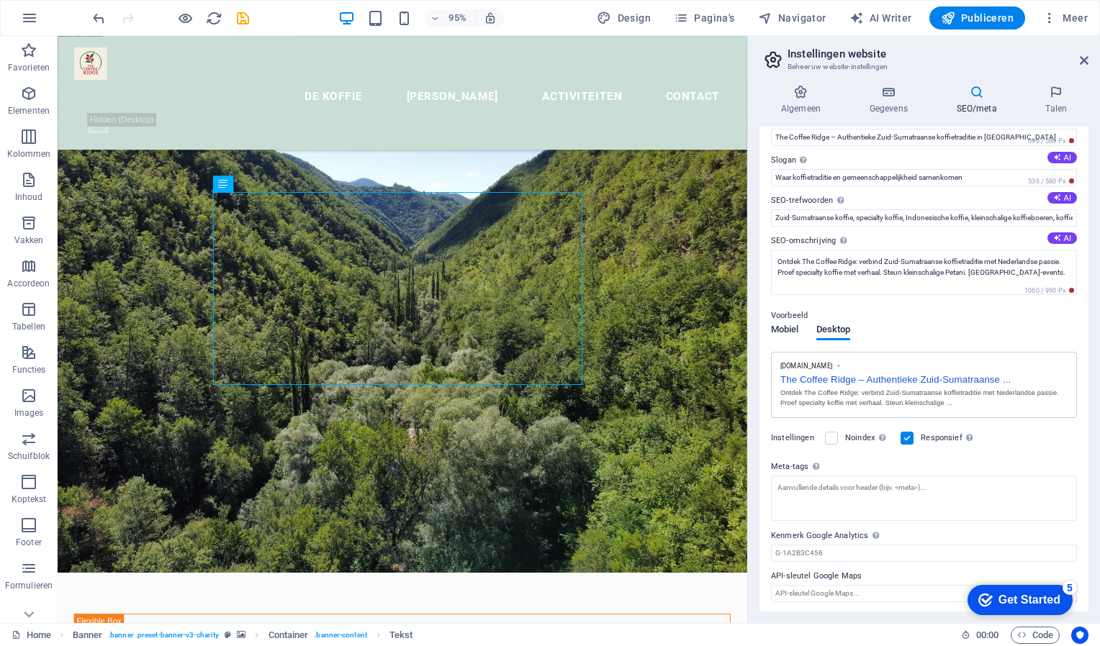
click at [777, 323] on span "Mobiel" at bounding box center [785, 331] width 28 height 20
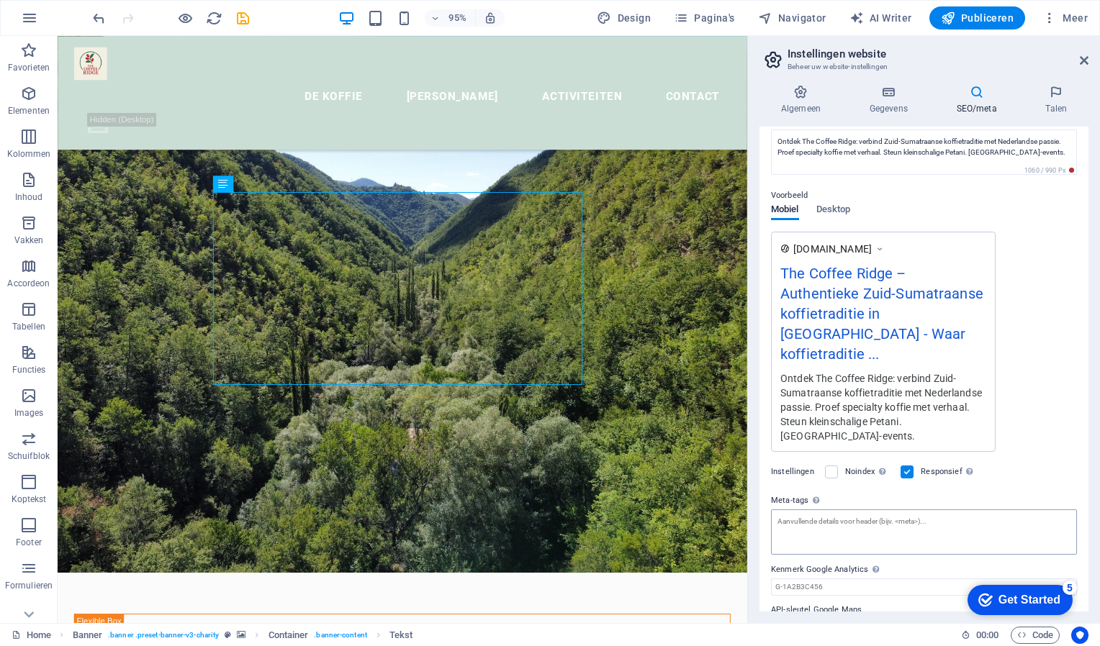
scroll to position [0, 0]
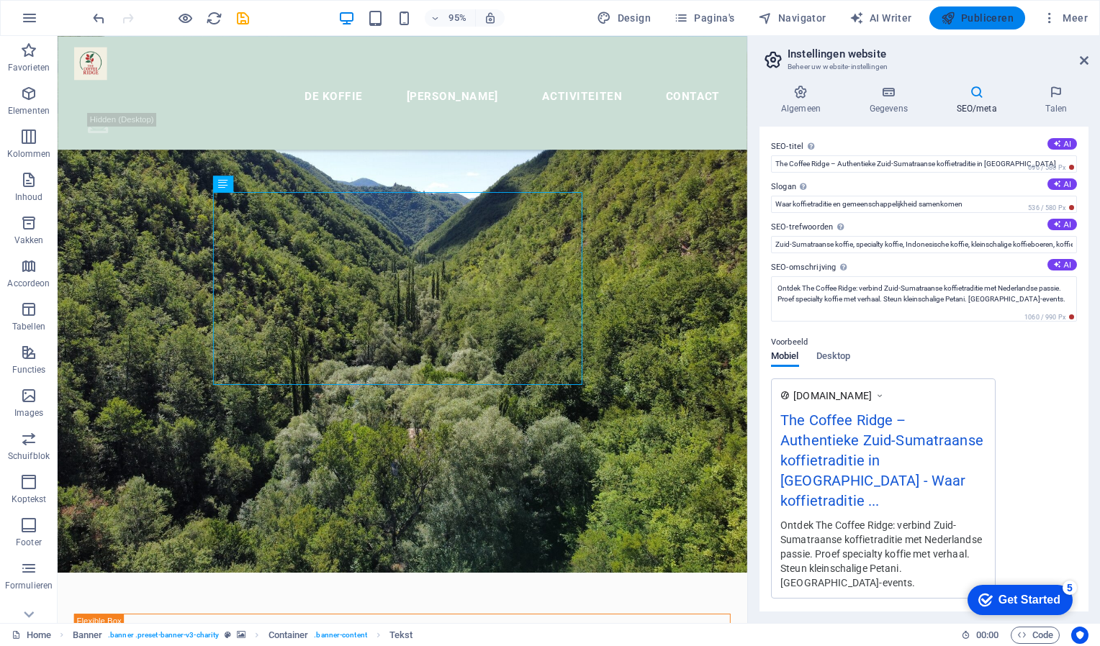
click at [980, 16] on span "Publiceren" at bounding box center [977, 18] width 73 height 14
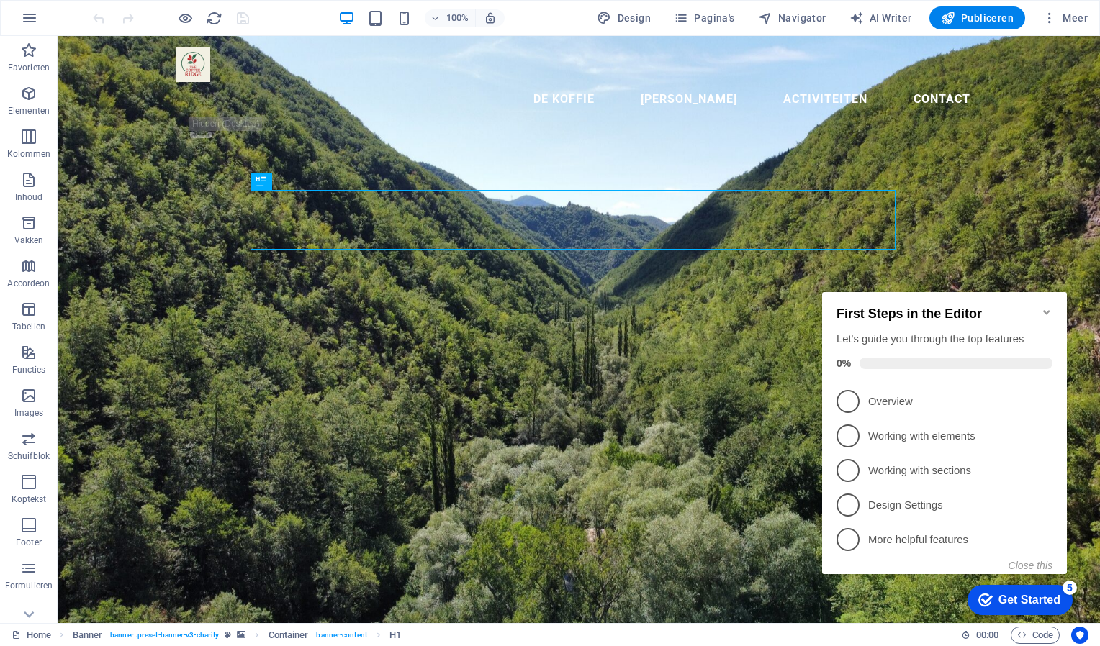
click at [1043, 297] on div "First Steps in the Editor Let's guide you through the top features 0%" at bounding box center [944, 335] width 245 height 86
click at [1044, 307] on icon "Minimize checklist" at bounding box center [1047, 313] width 12 height 12
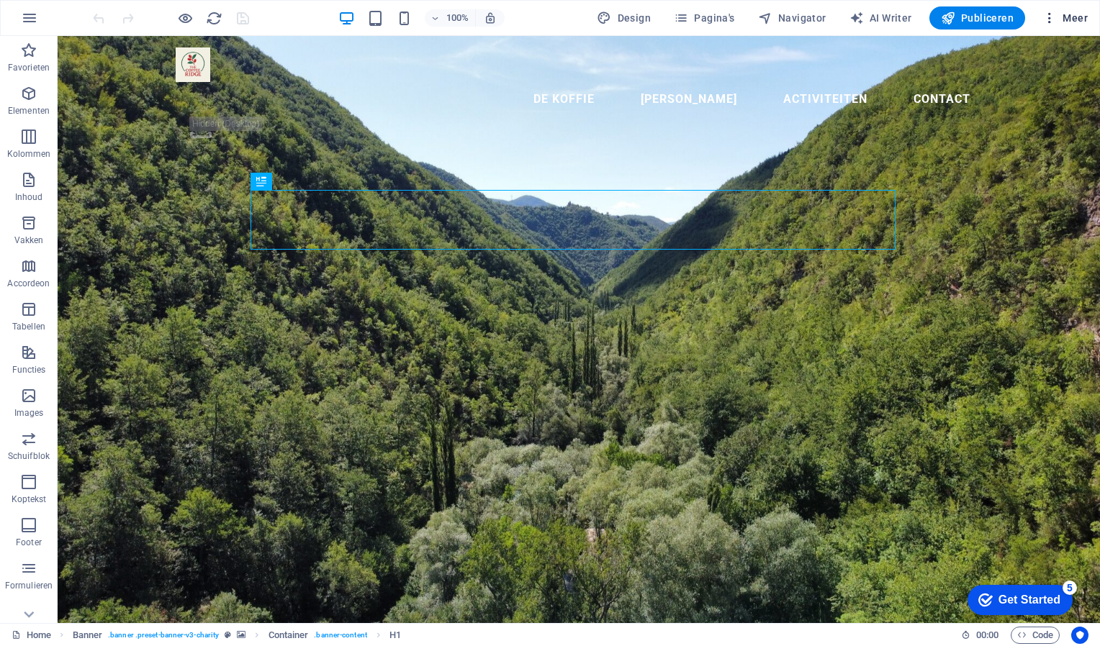
click at [1073, 14] on span "Meer" at bounding box center [1064, 18] width 45 height 14
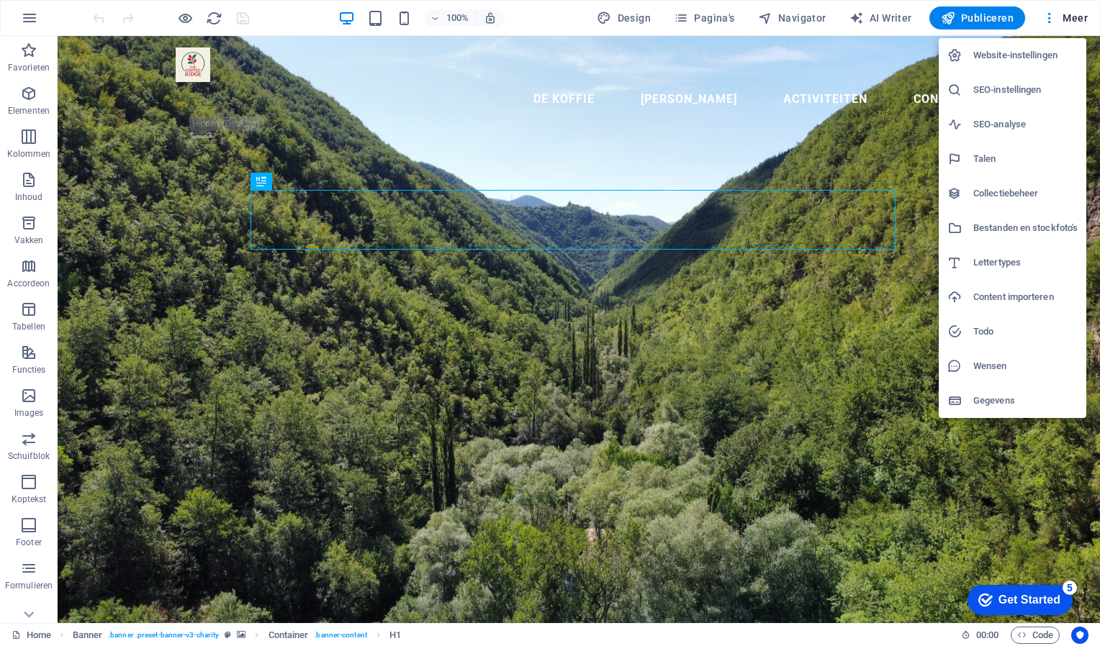
click at [1038, 52] on h6 "Website-instellingen" at bounding box center [1025, 55] width 104 height 17
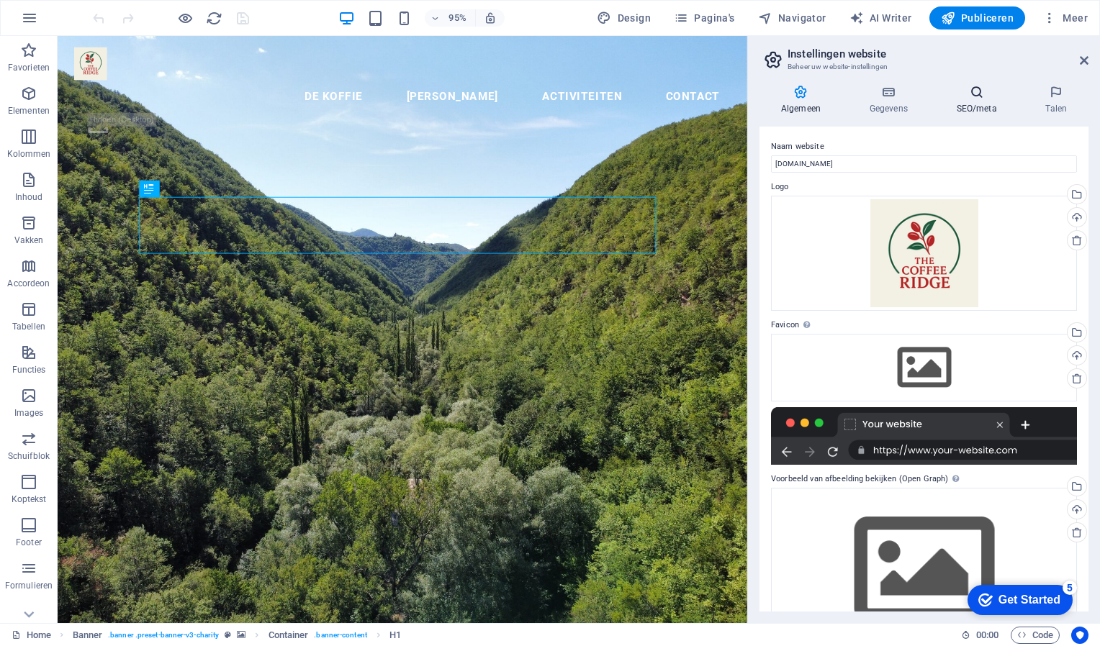
click at [983, 102] on h4 "SEO/meta" at bounding box center [979, 100] width 89 height 30
